Goal: Subscribe to service/newsletter

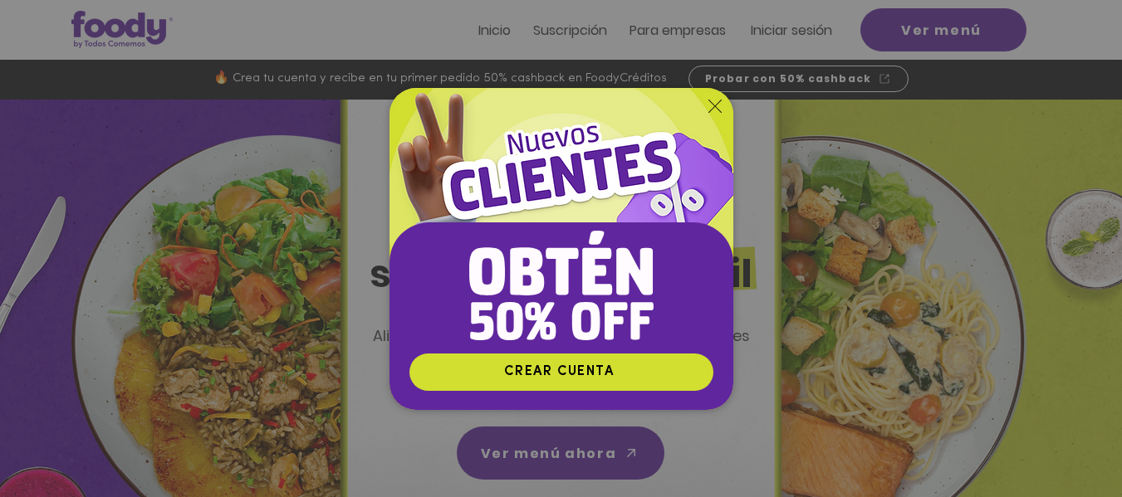
click at [715, 100] on icon "Volver al sitio" at bounding box center [714, 106] width 13 height 13
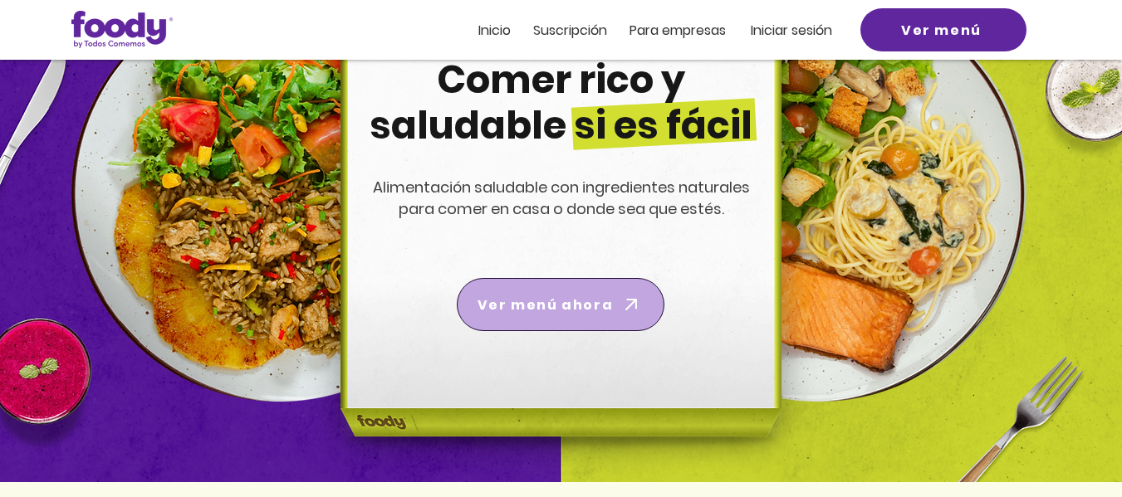
click at [563, 319] on span "Ver menú ahora" at bounding box center [560, 305] width 201 height 47
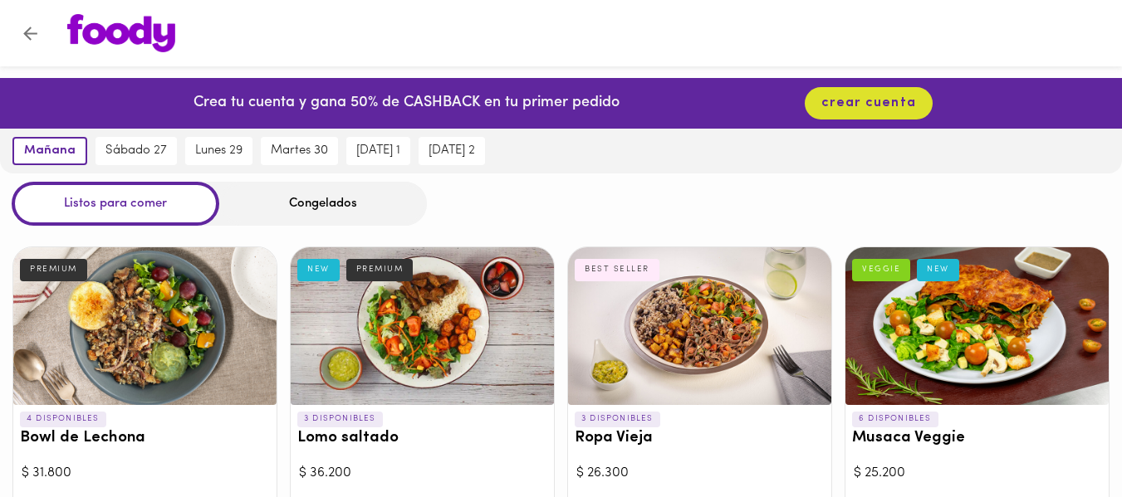
click at [361, 210] on div "Congelados" at bounding box center [323, 204] width 208 height 44
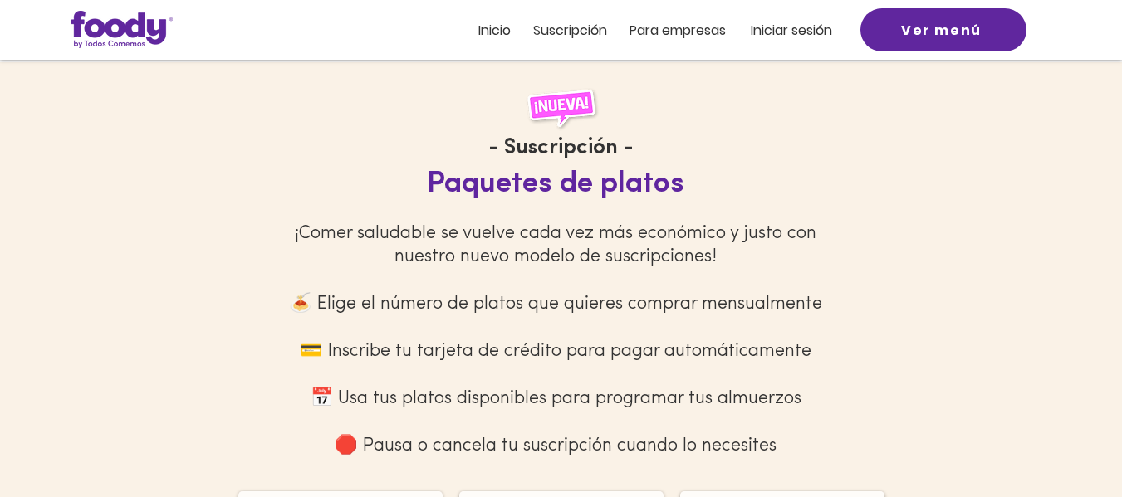
scroll to position [1495, 0]
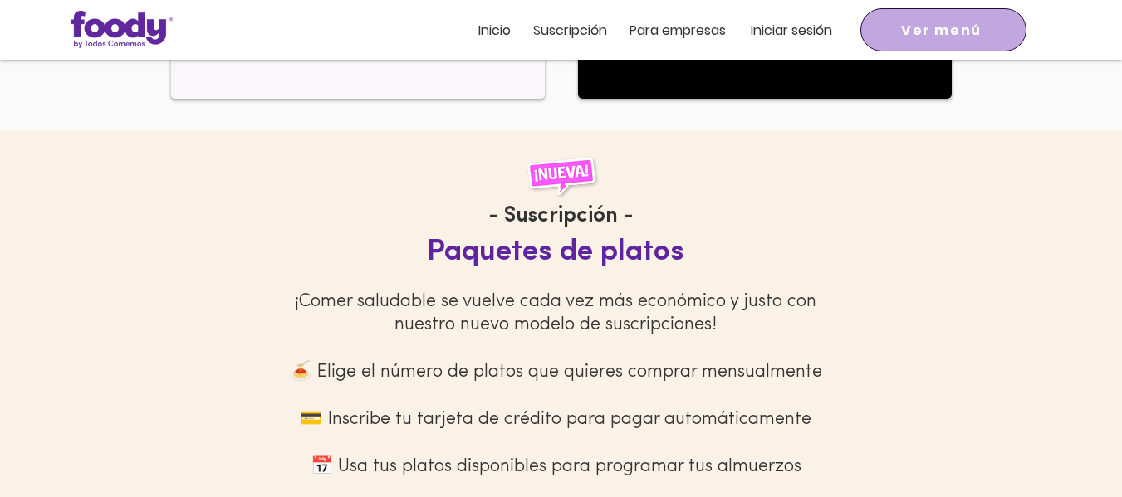
click at [943, 22] on span "Ver menú" at bounding box center [941, 30] width 81 height 21
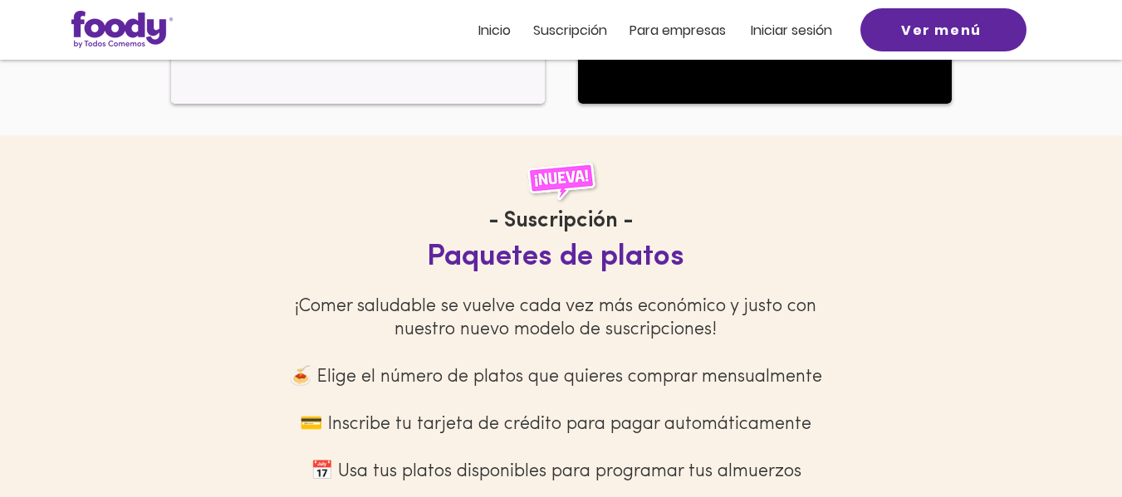
scroll to position [1421, 0]
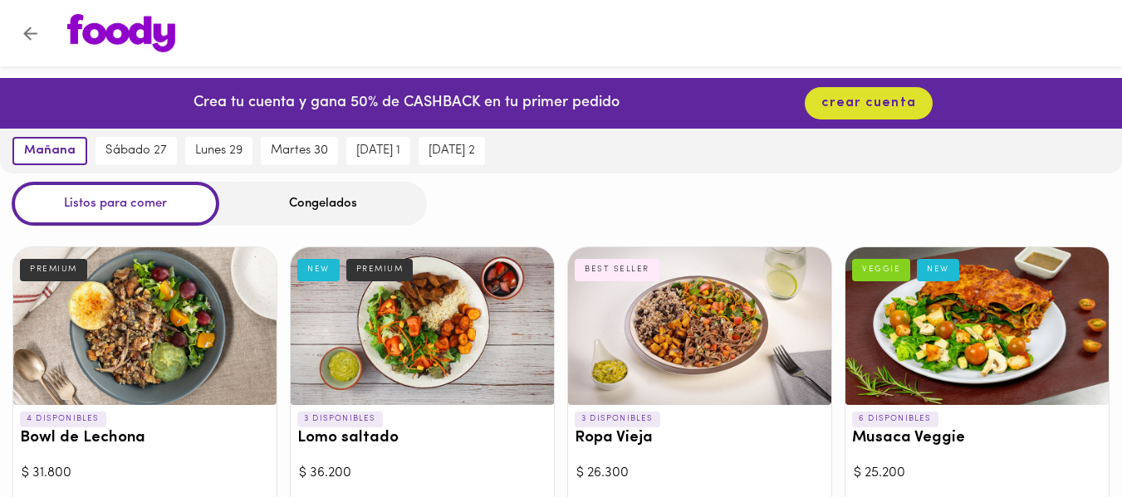
click at [653, 191] on div "Listos para comer Congelados" at bounding box center [561, 204] width 1122 height 44
click at [31, 32] on icon "Volver" at bounding box center [30, 34] width 14 height 14
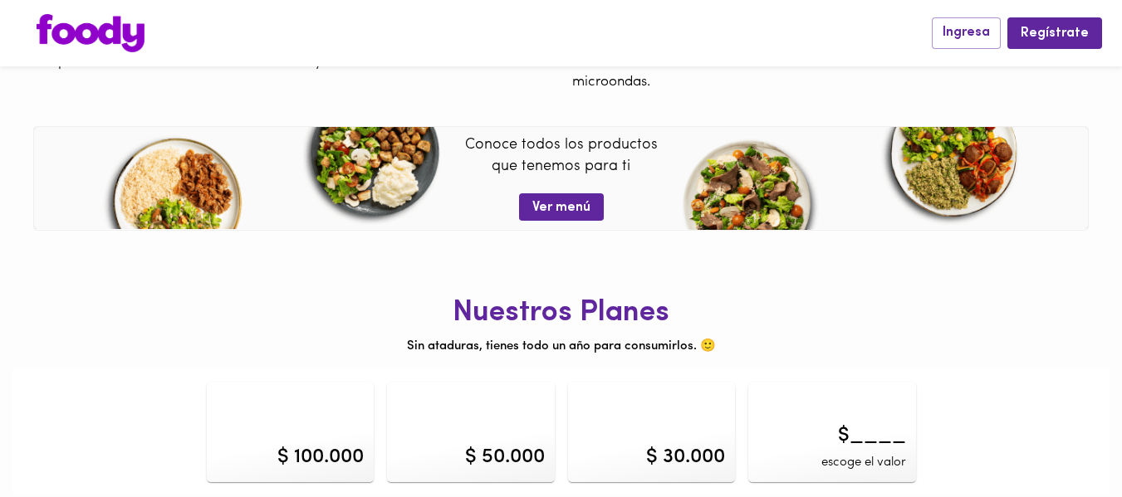
scroll to position [718, 0]
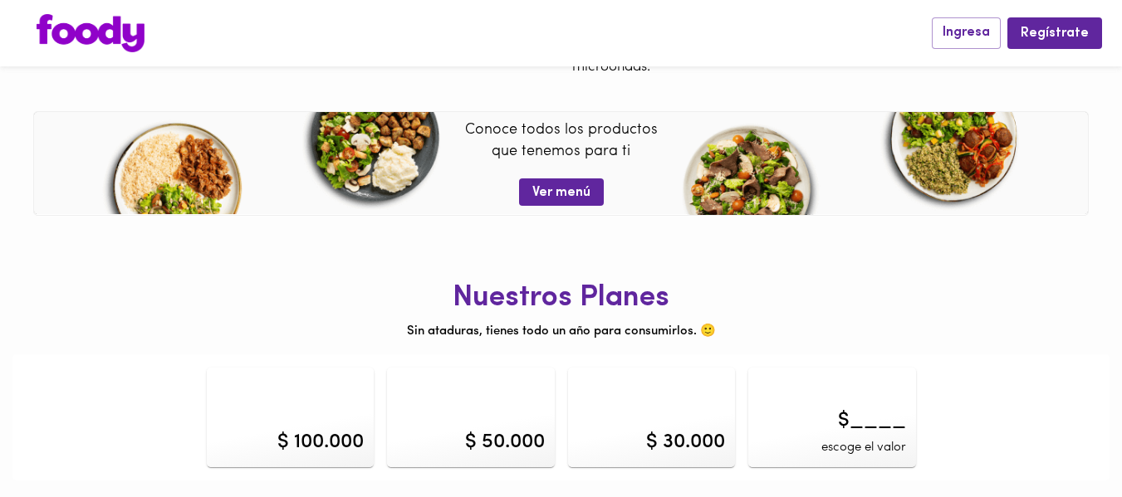
click at [311, 417] on div "$ 100.000" at bounding box center [291, 418] width 168 height 100
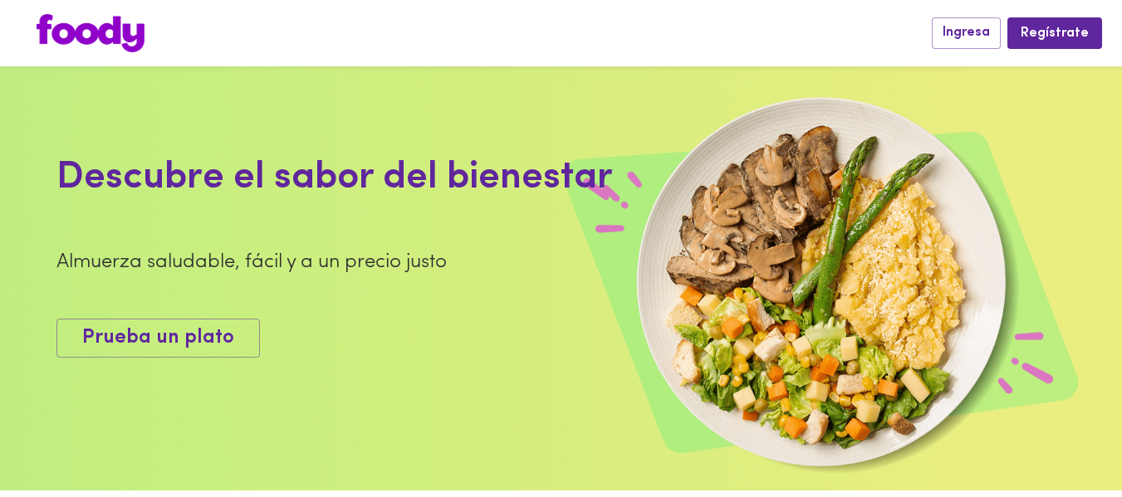
click at [120, 43] on img at bounding box center [91, 33] width 108 height 38
click at [109, 36] on img at bounding box center [91, 33] width 108 height 38
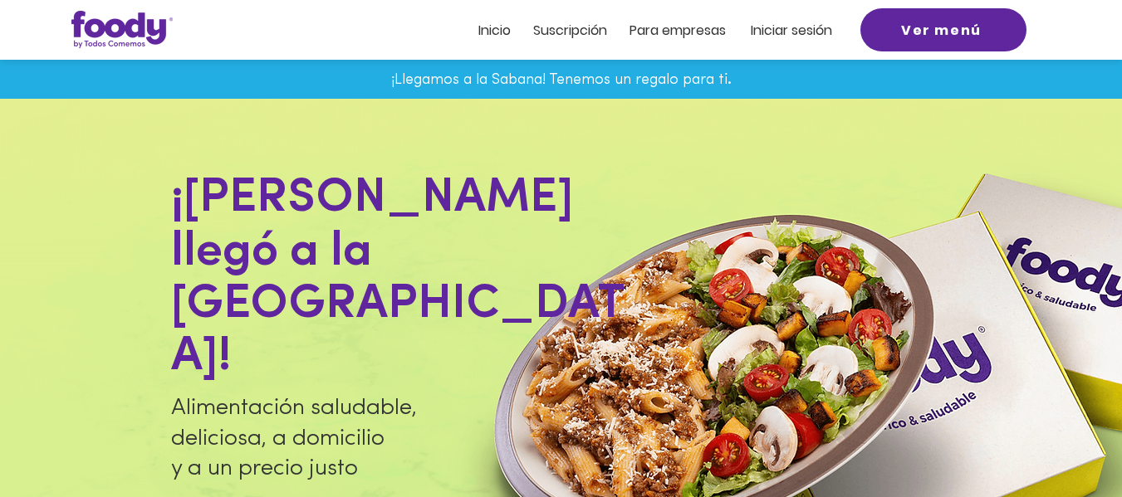
click at [559, 37] on span "Suscripción" at bounding box center [570, 30] width 74 height 19
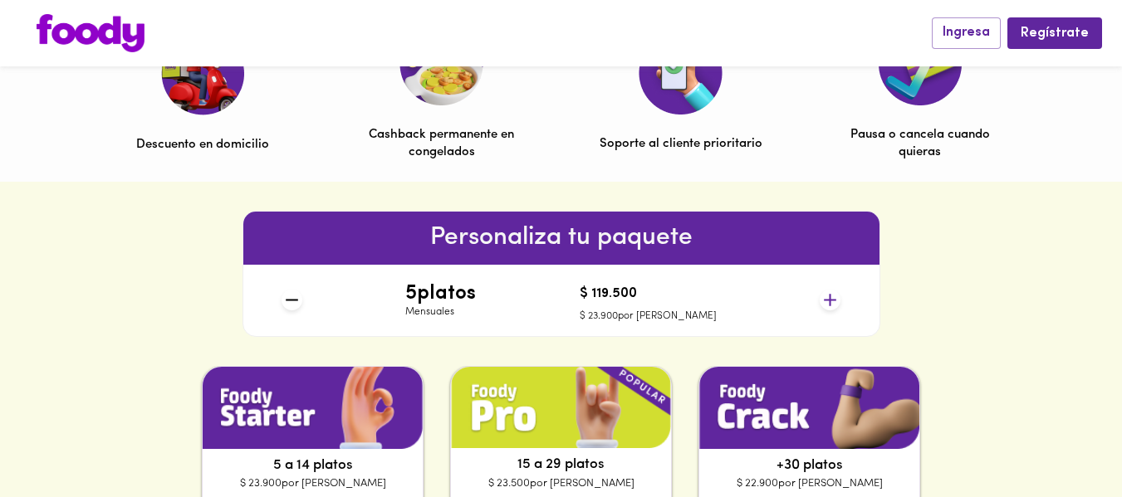
scroll to position [580, 0]
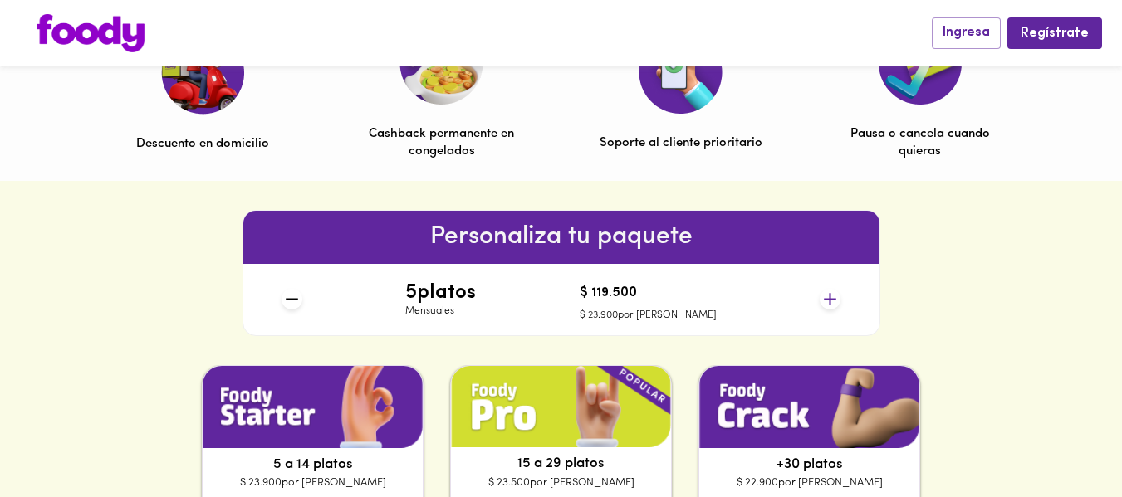
click at [829, 300] on icon at bounding box center [830, 299] width 12 height 12
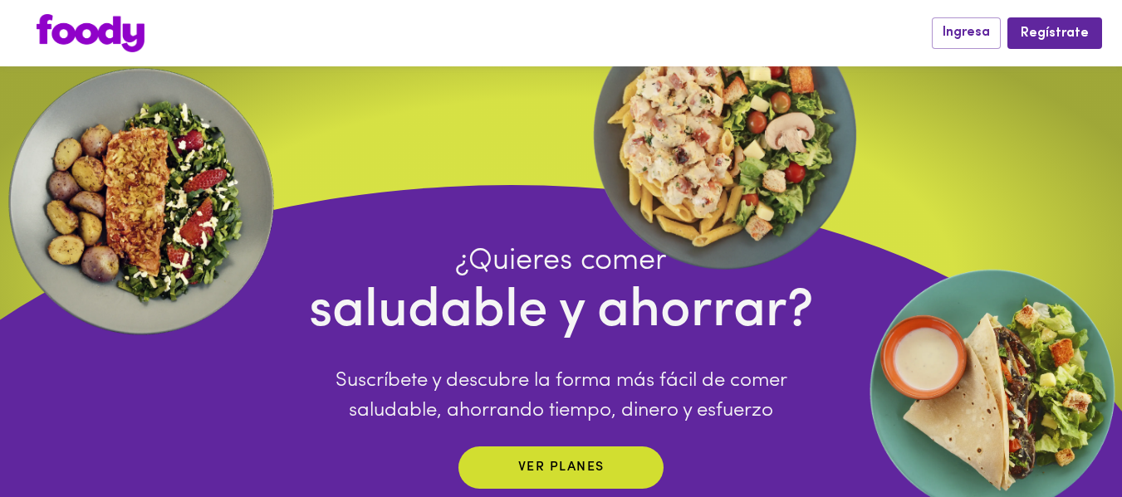
scroll to position [0, 0]
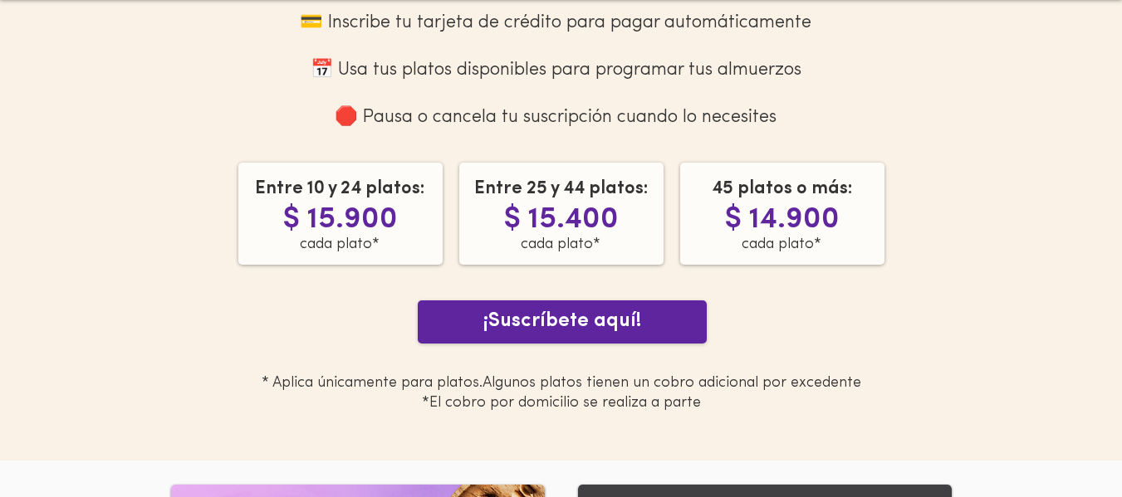
scroll to position [1825, 0]
click at [496, 336] on span "¡Suscríbete aquí!" at bounding box center [562, 321] width 158 height 28
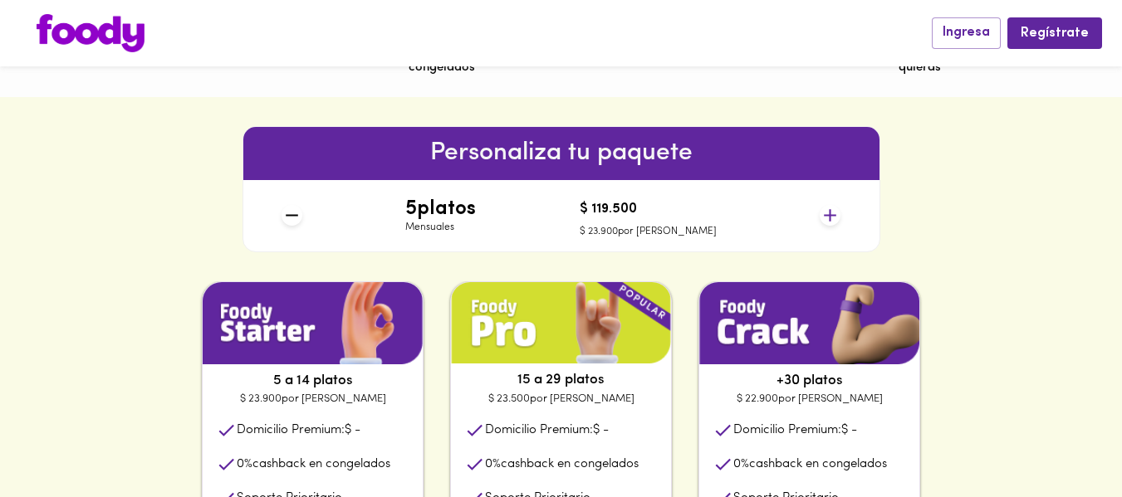
scroll to position [664, 0]
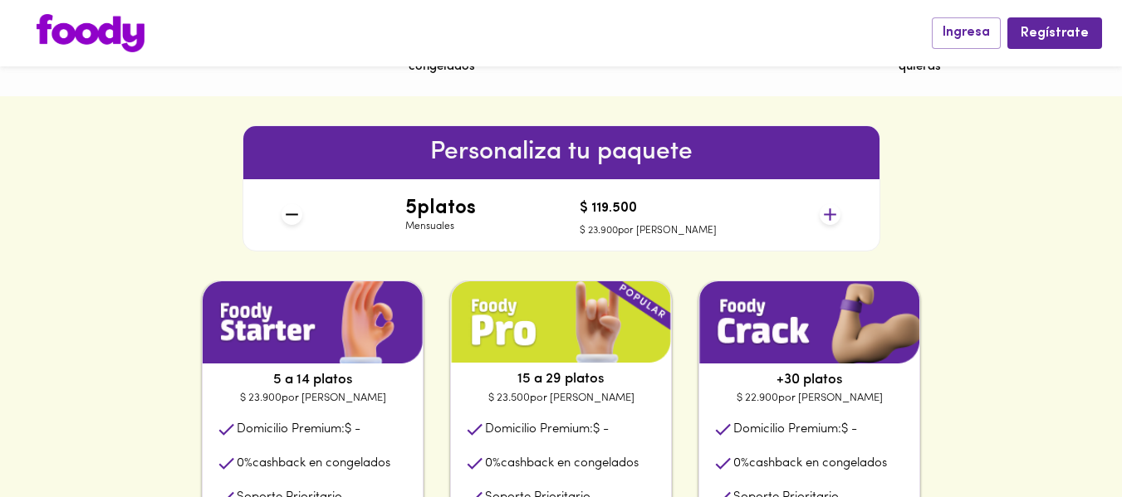
click at [835, 216] on icon at bounding box center [830, 214] width 21 height 21
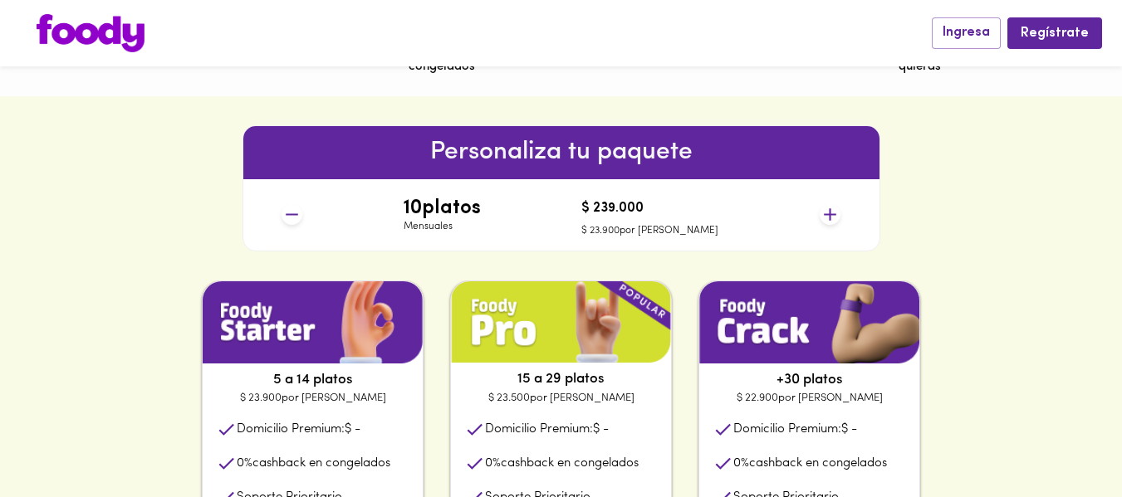
click at [835, 216] on icon at bounding box center [830, 214] width 21 height 21
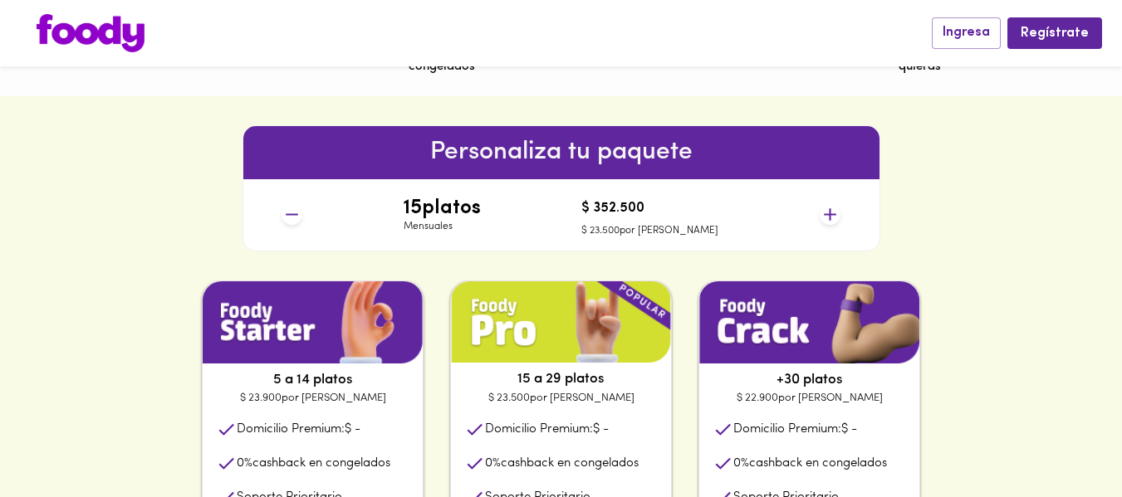
click at [835, 216] on icon at bounding box center [830, 214] width 21 height 21
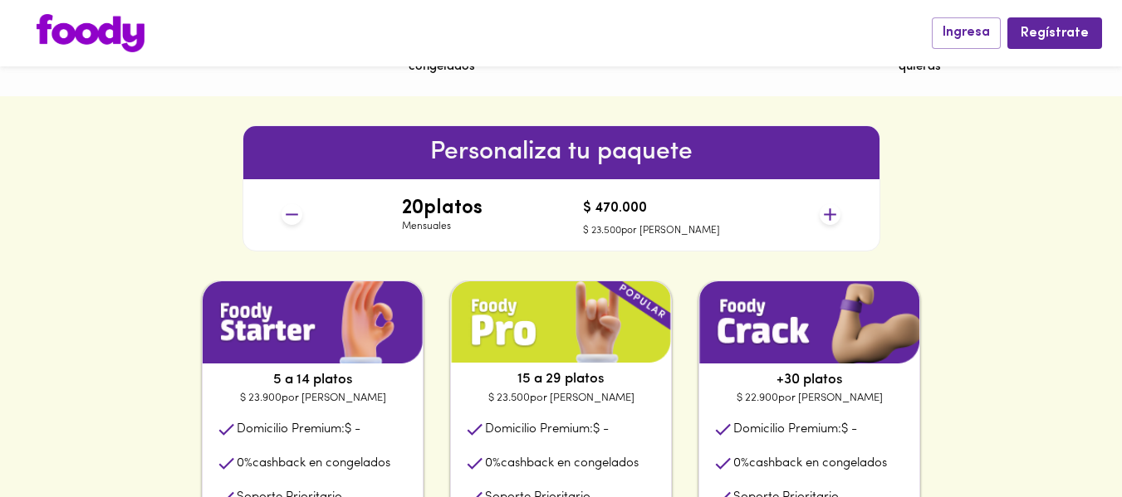
click at [835, 216] on icon at bounding box center [830, 214] width 21 height 21
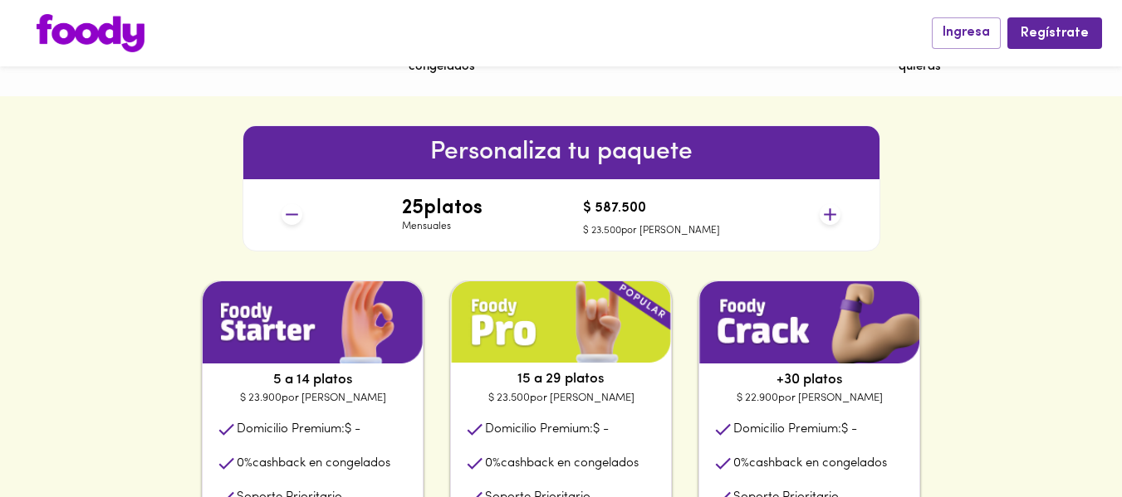
click at [835, 216] on icon at bounding box center [830, 214] width 21 height 21
click at [293, 215] on icon at bounding box center [292, 215] width 12 height 2
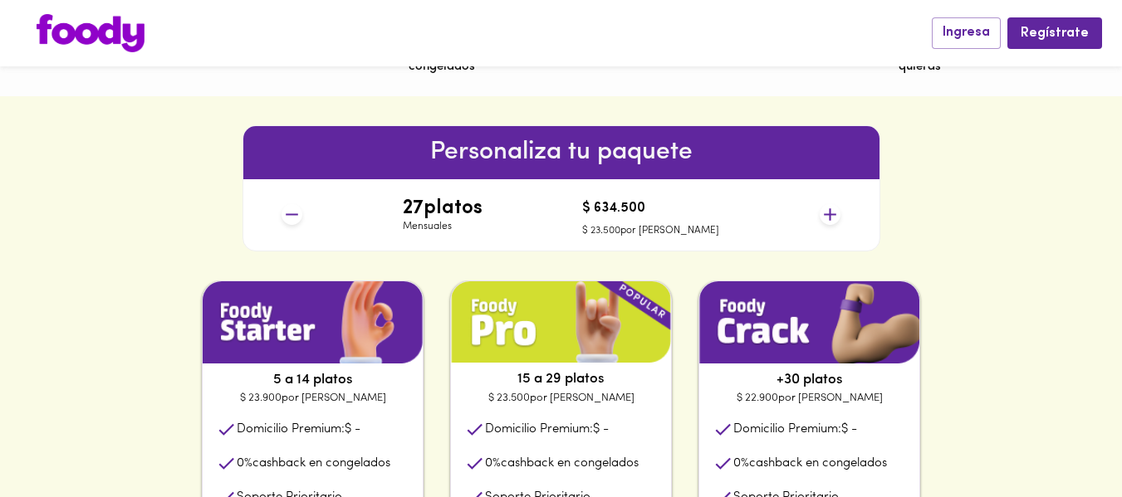
click at [293, 215] on icon at bounding box center [292, 215] width 12 height 2
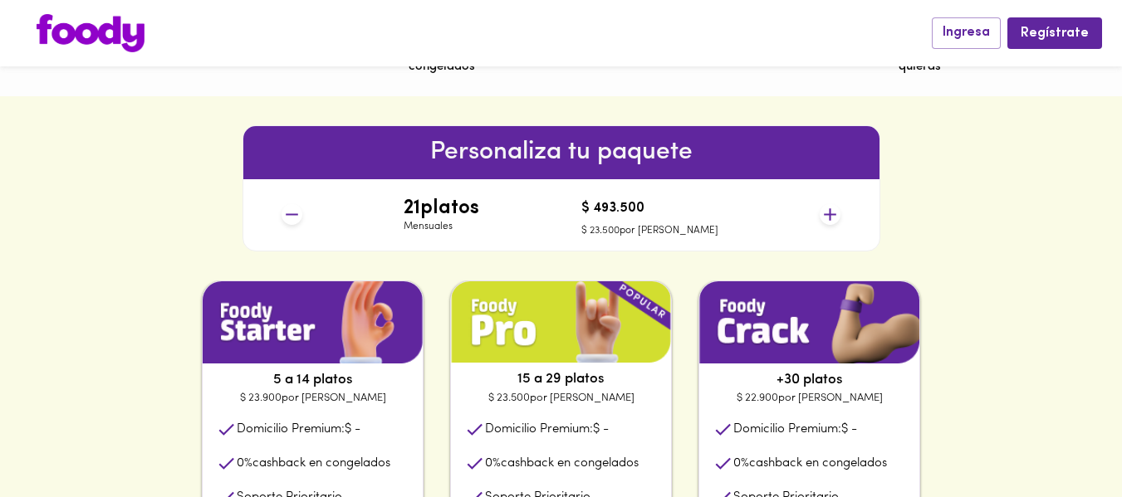
click at [293, 215] on icon at bounding box center [292, 215] width 12 height 2
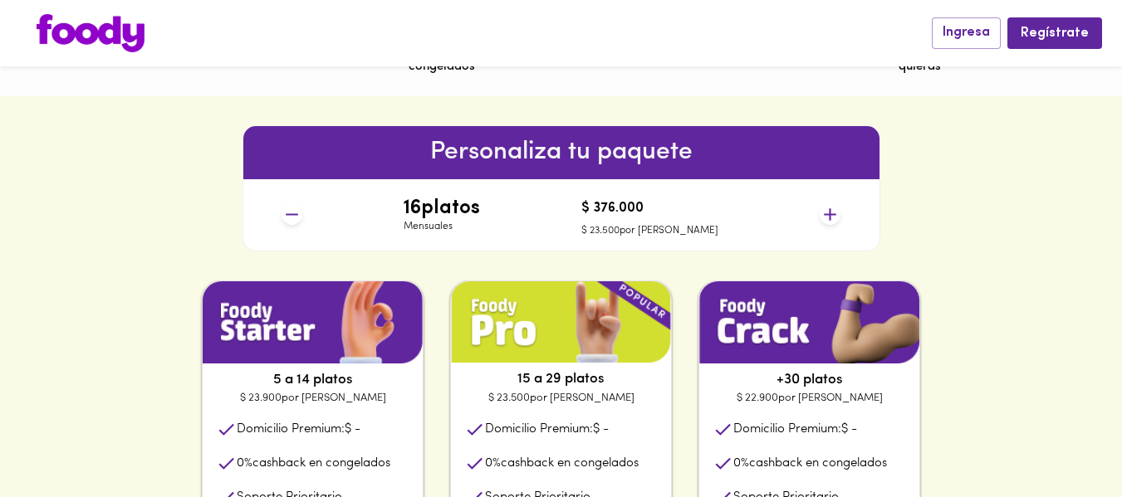
click at [293, 215] on icon at bounding box center [292, 215] width 12 height 2
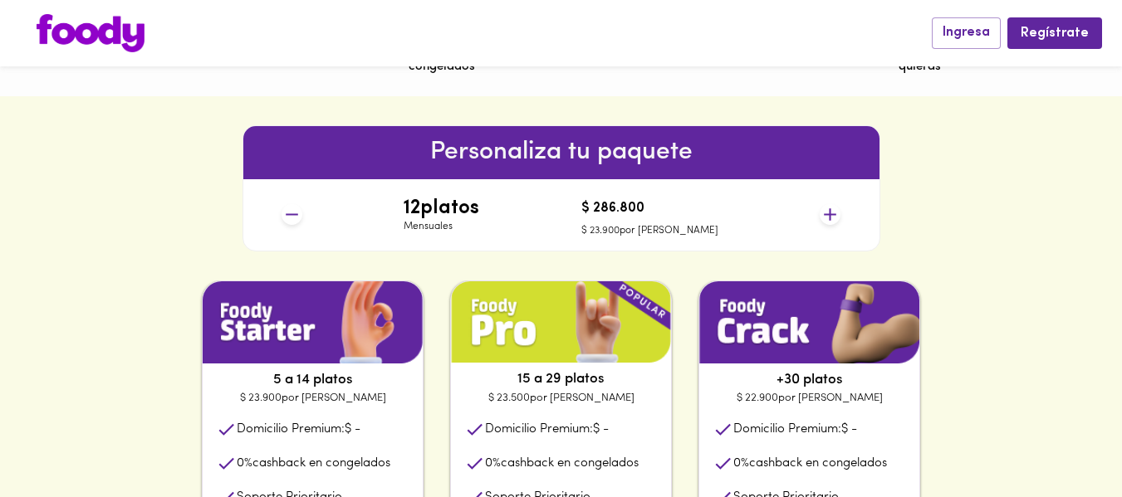
click at [293, 215] on icon at bounding box center [292, 215] width 12 height 2
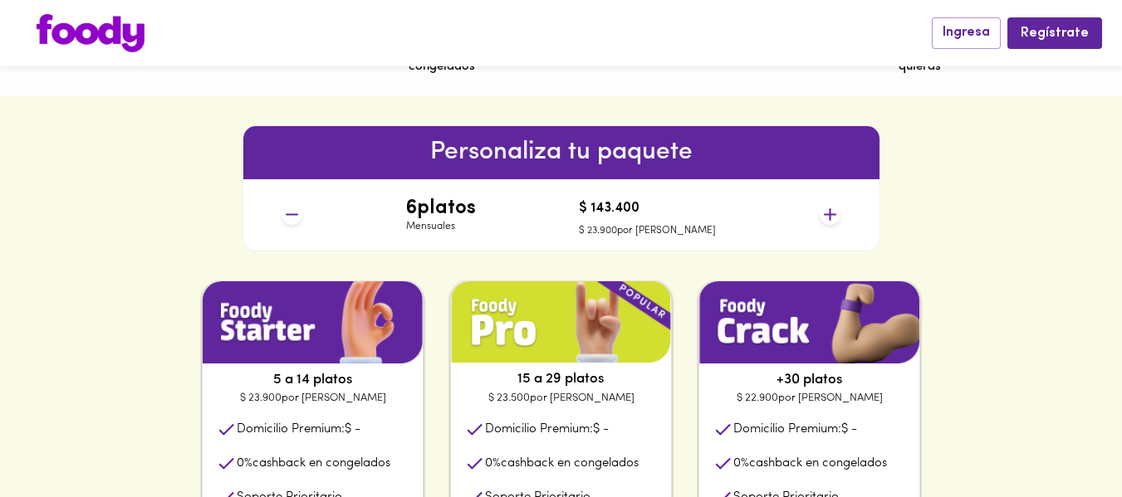
click at [825, 216] on icon at bounding box center [830, 214] width 21 height 21
click at [824, 216] on icon at bounding box center [830, 214] width 21 height 21
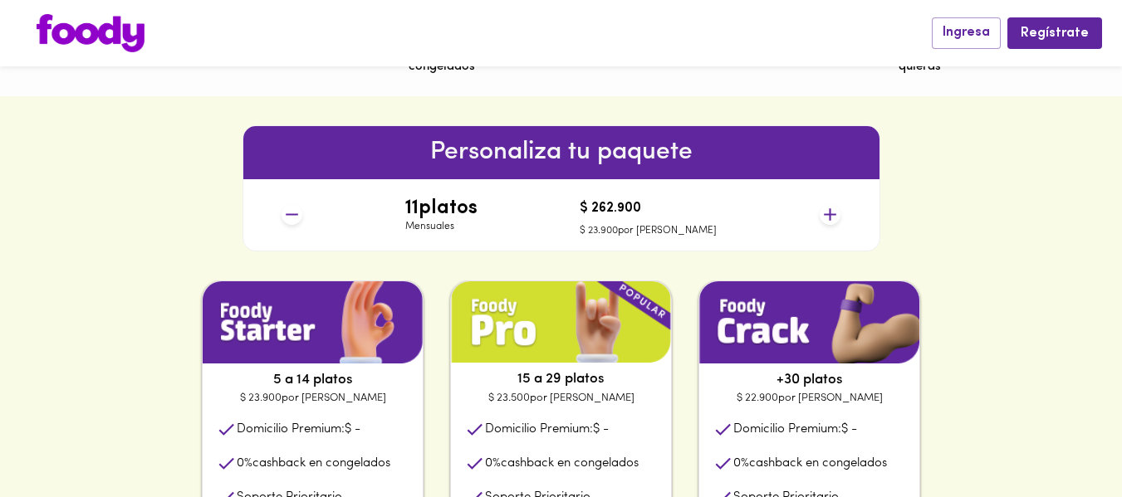
click at [824, 216] on icon at bounding box center [830, 214] width 21 height 21
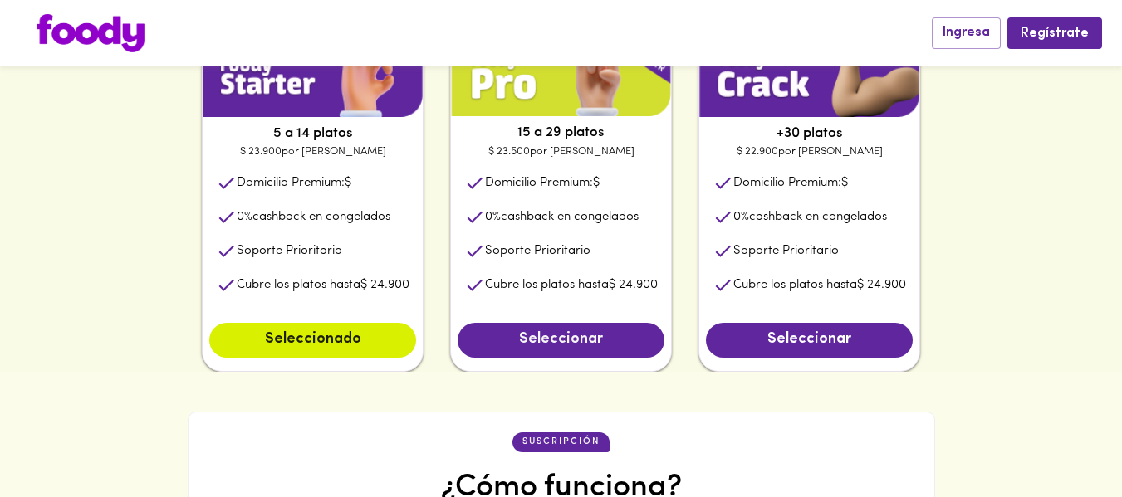
scroll to position [912, 0]
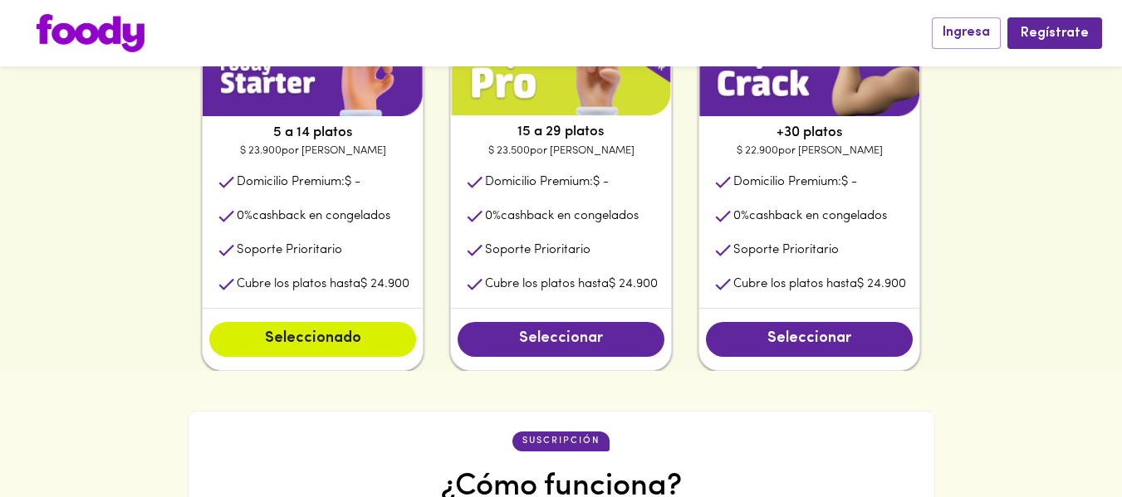
click at [533, 349] on span "Seleccionar" at bounding box center [561, 340] width 174 height 18
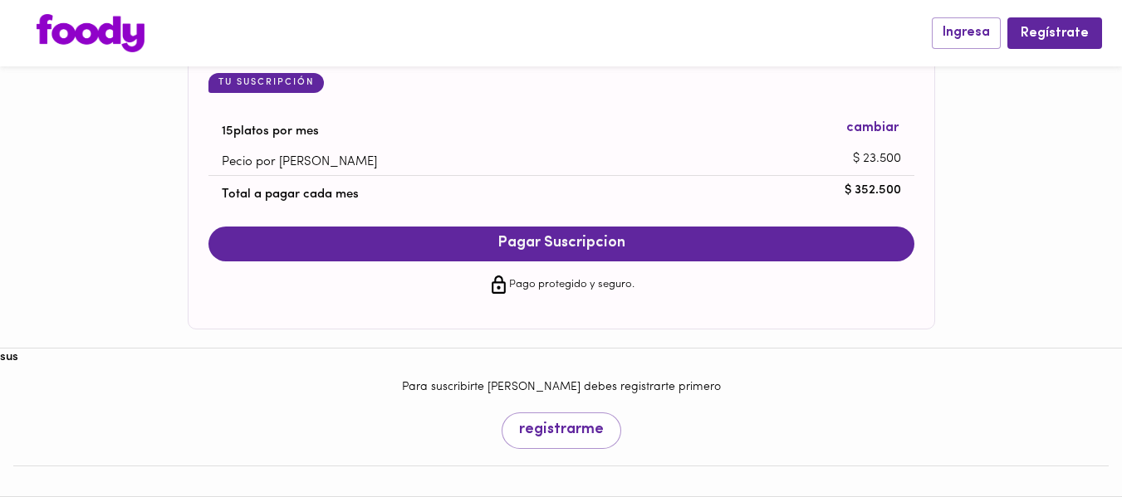
scroll to position [1668, 0]
